Goal: Find specific page/section: Find specific page/section

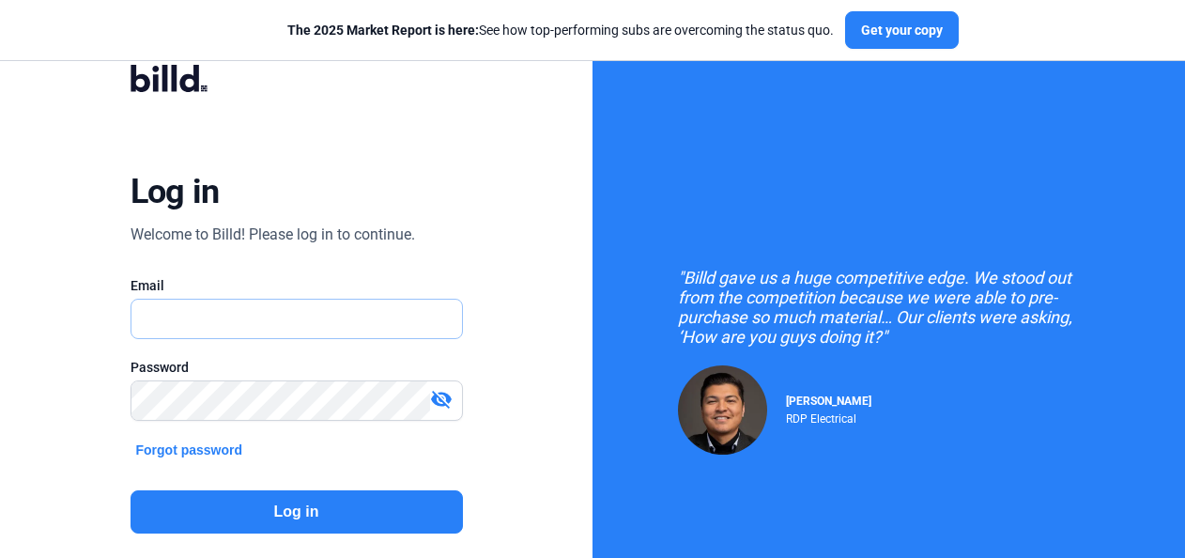
type input "[EMAIL_ADDRESS][DOMAIN_NAME]"
click at [238, 492] on button "Log in" at bounding box center [296, 511] width 332 height 43
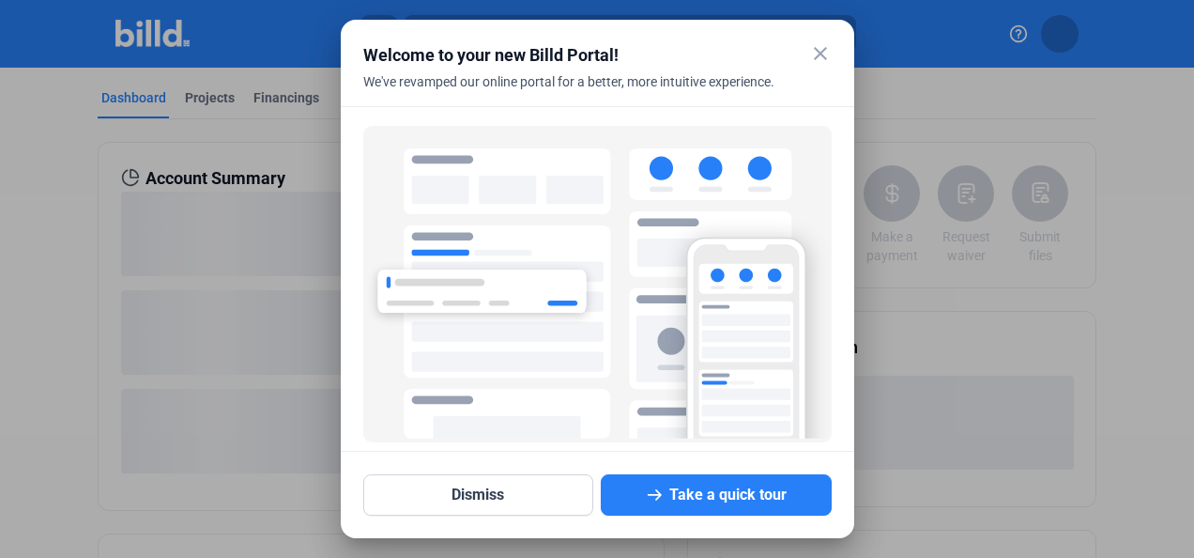
scroll to position [132, 0]
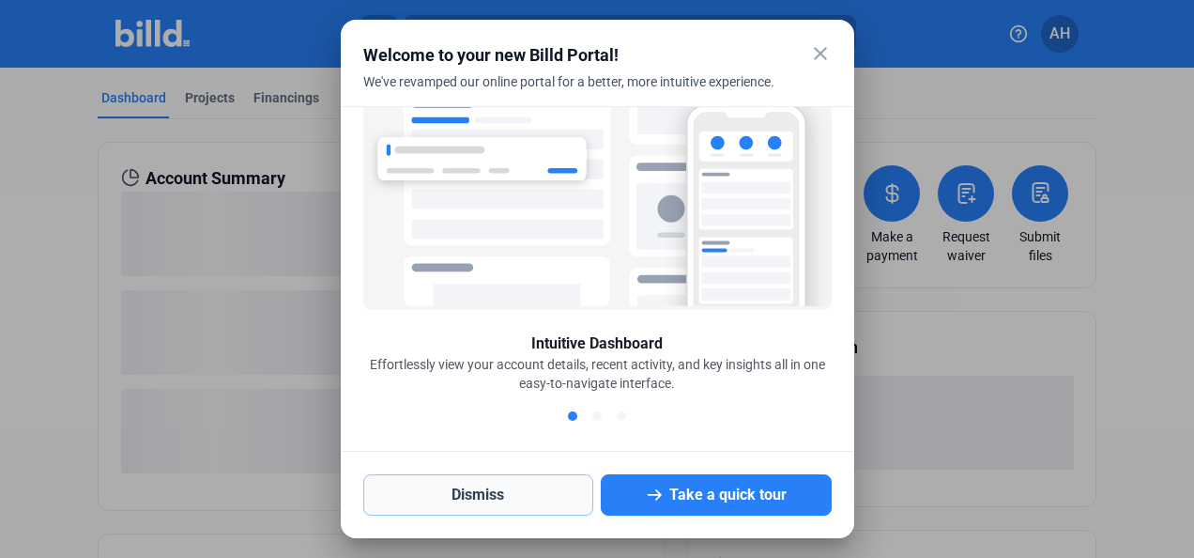
click at [481, 496] on button "Dismiss" at bounding box center [478, 494] width 231 height 41
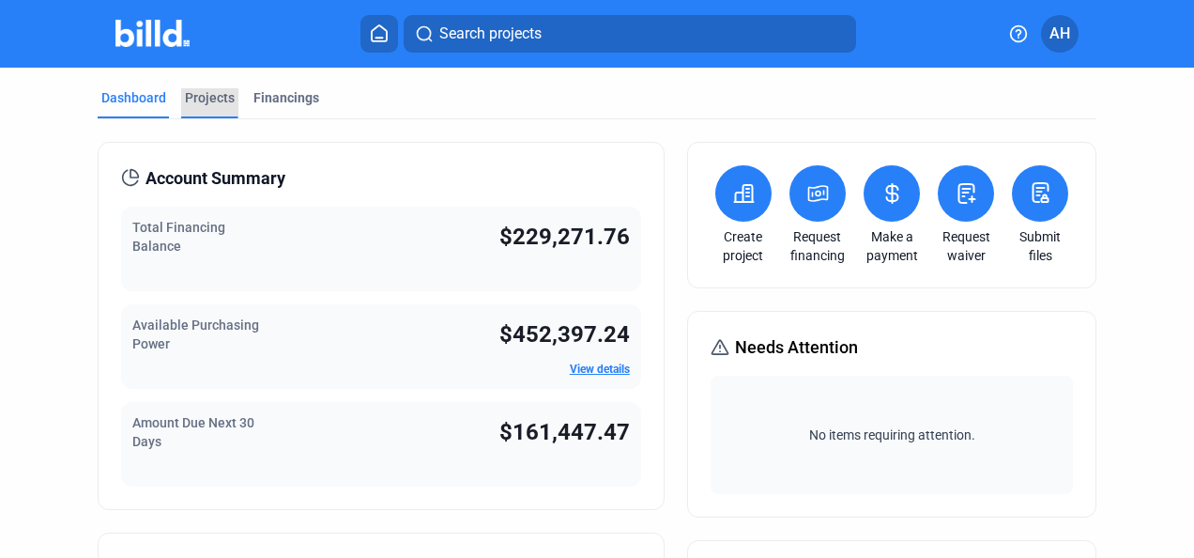
click at [205, 100] on div "Projects" at bounding box center [210, 97] width 50 height 19
